Goal: Task Accomplishment & Management: Complete application form

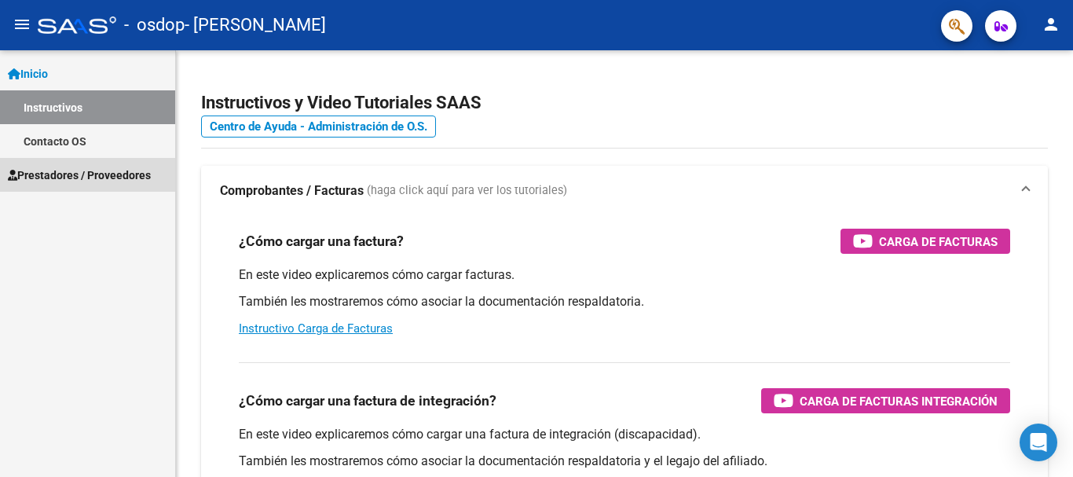
click at [131, 177] on span "Prestadores / Proveedores" at bounding box center [79, 175] width 143 height 17
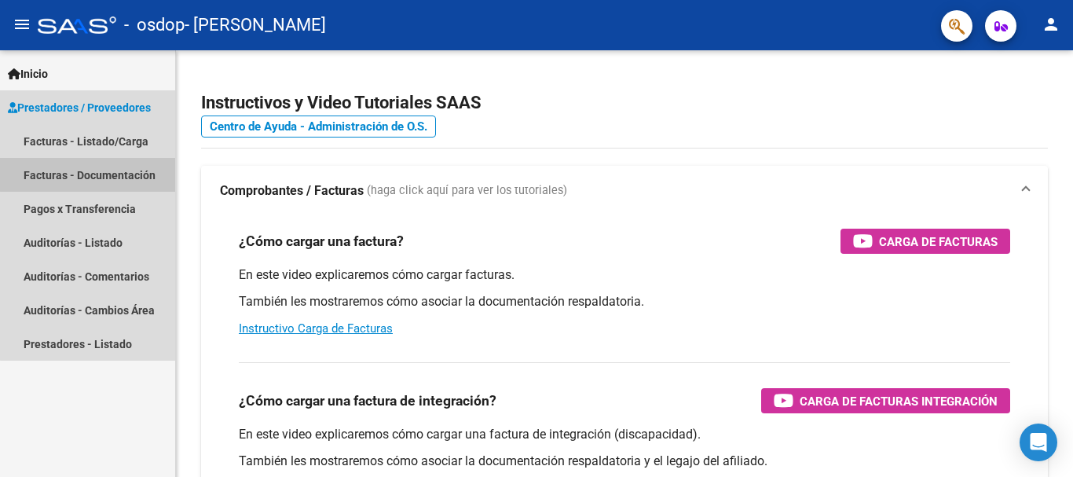
click at [118, 173] on link "Facturas - Documentación" at bounding box center [87, 175] width 175 height 34
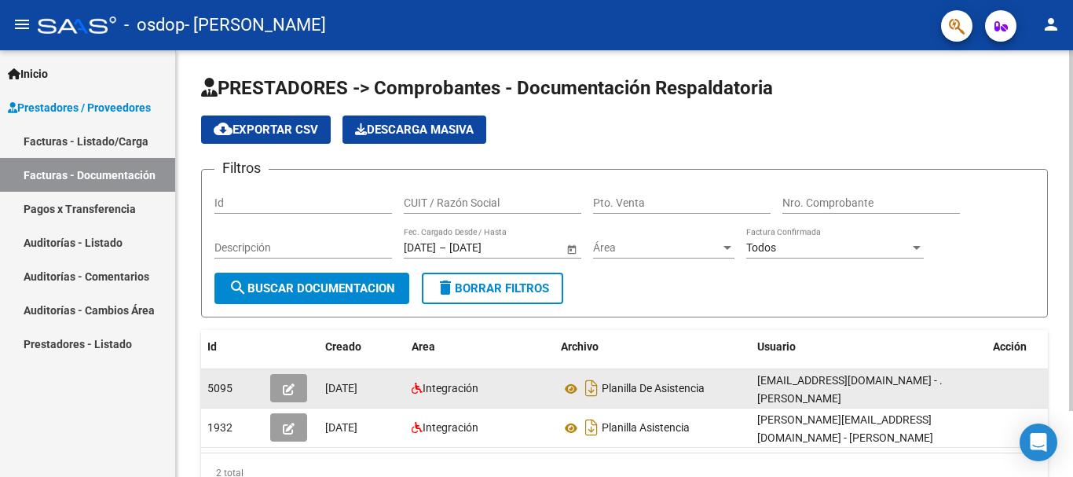
scroll to position [79, 0]
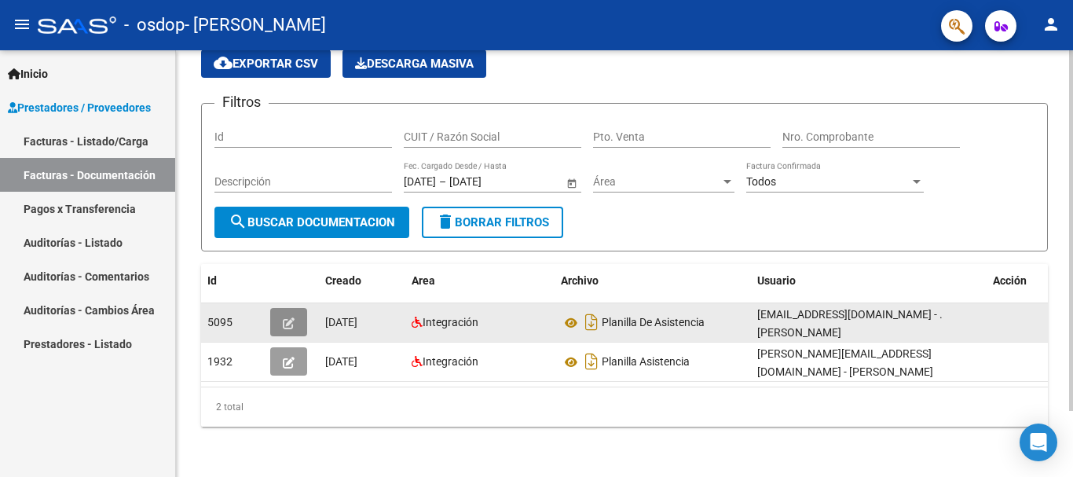
click at [291, 317] on icon "button" at bounding box center [289, 323] width 12 height 12
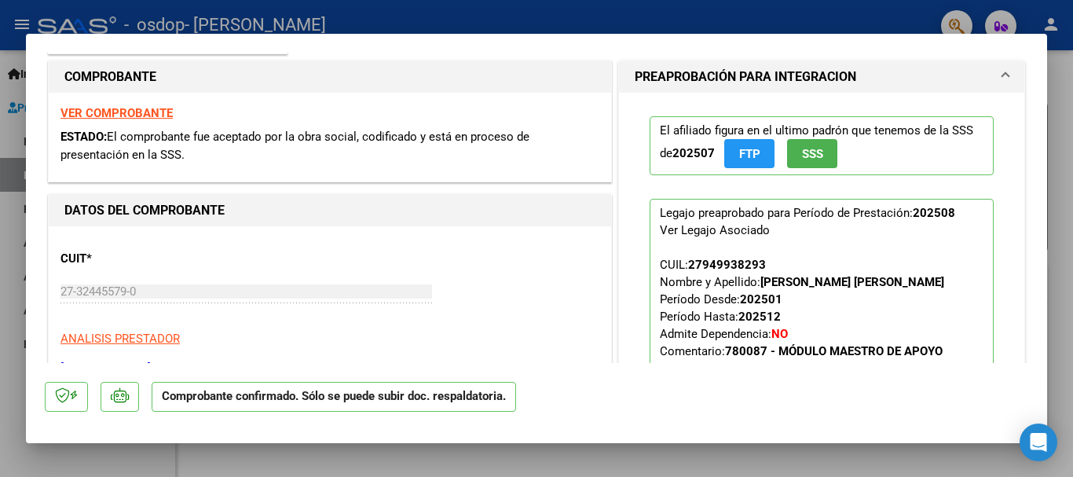
scroll to position [236, 0]
click at [1061, 105] on div at bounding box center [536, 238] width 1073 height 477
type input "$ 0,00"
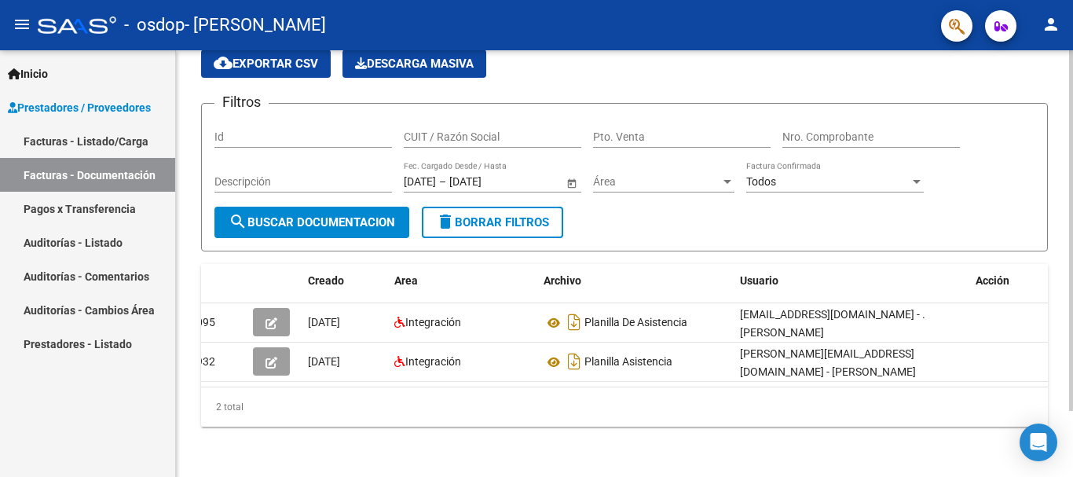
scroll to position [0, 0]
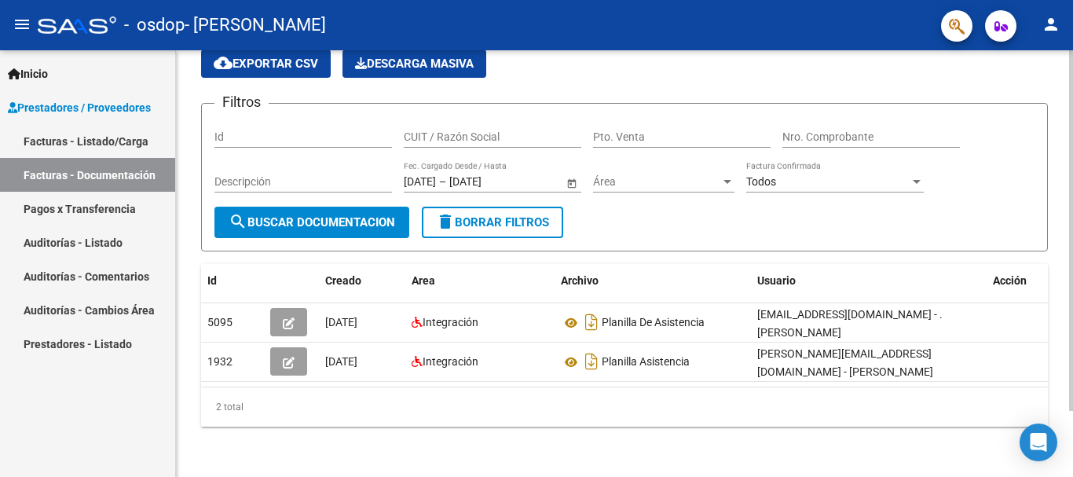
click at [298, 130] on input "Id" at bounding box center [304, 136] width 178 height 13
